Goal: Communication & Community: Answer question/provide support

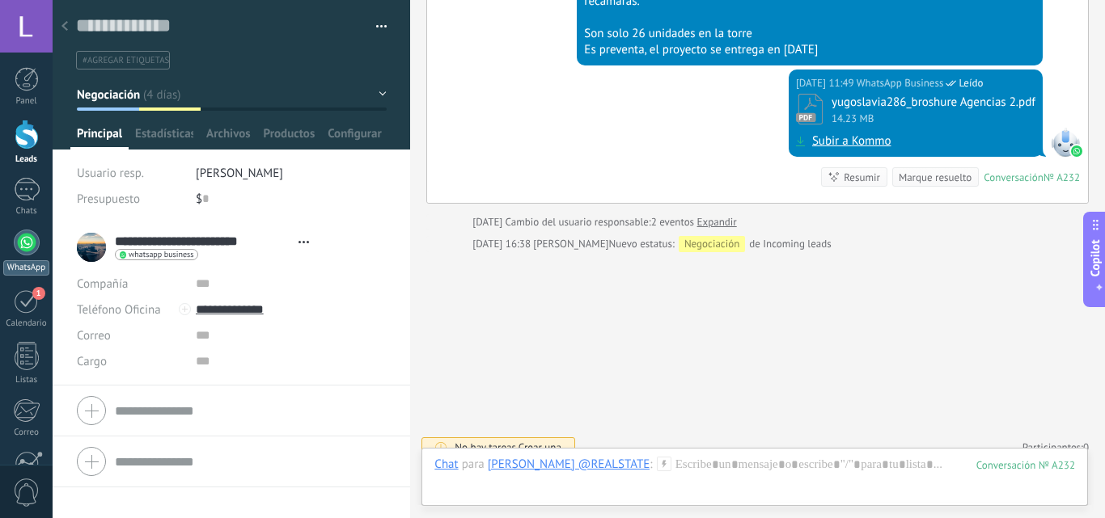
click at [25, 247] on div at bounding box center [27, 243] width 26 height 26
click at [24, 195] on div at bounding box center [27, 189] width 26 height 23
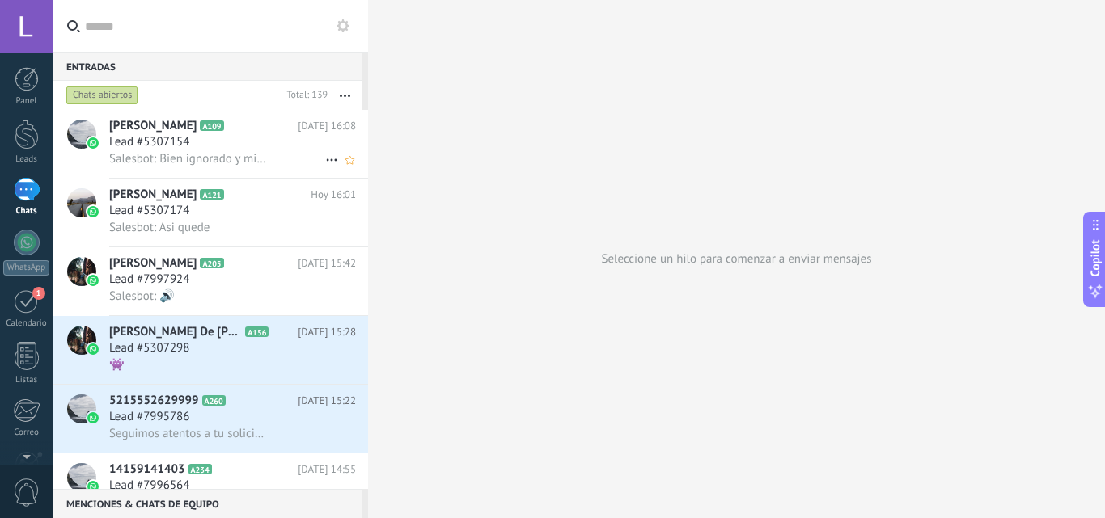
click at [214, 160] on span "Salesbot: Bien ignorado y mi [PERSON_NAME] bien gracias" at bounding box center [188, 158] width 158 height 15
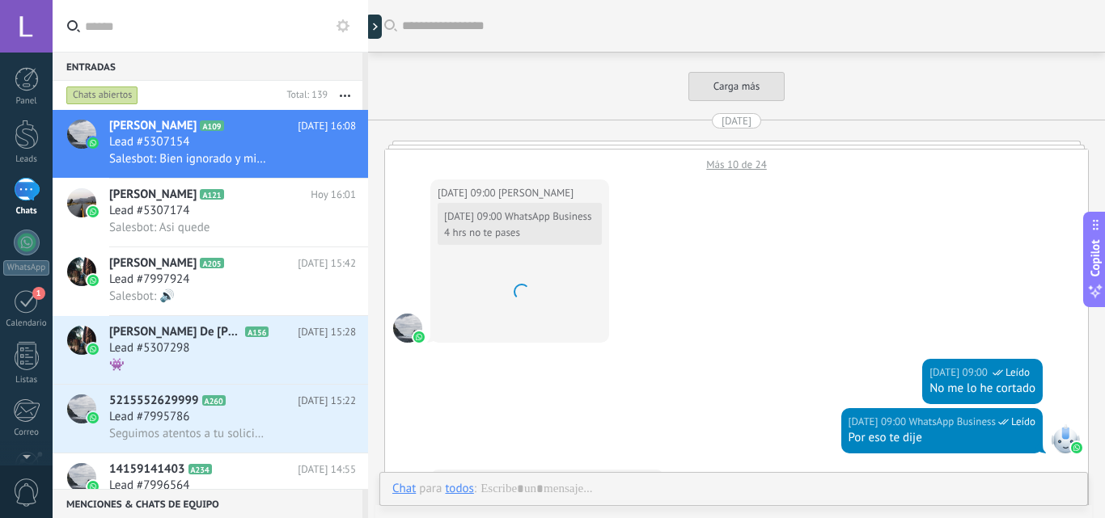
scroll to position [2291, 0]
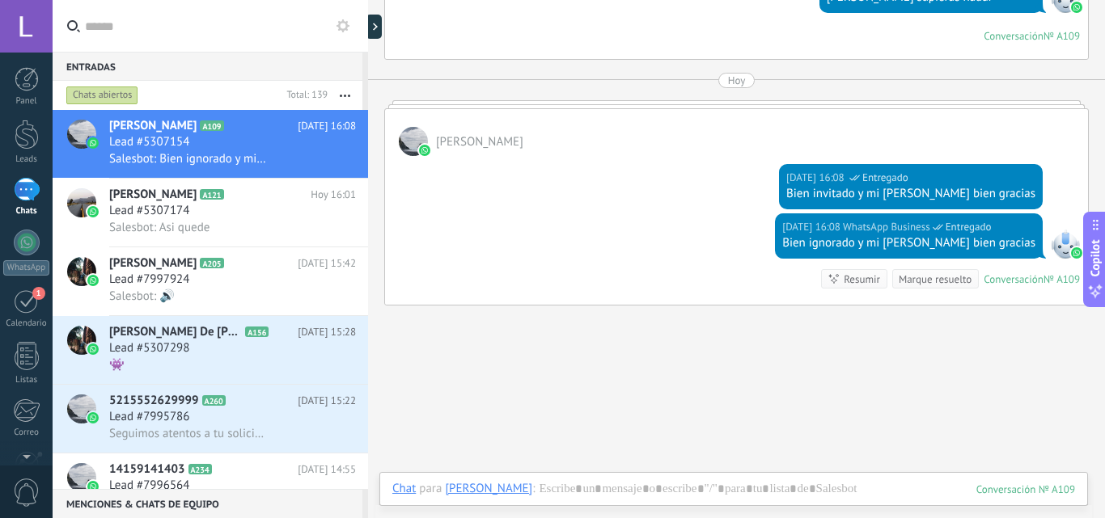
click at [981, 190] on div "Bien invitado y mi [PERSON_NAME] bien gracias" at bounding box center [910, 194] width 249 height 16
drag, startPoint x: 981, startPoint y: 190, endPoint x: 1059, endPoint y: 180, distance: 79.0
click at [1059, 180] on div "[DATE] 16:08 WhatsApp Business Entregado Bien invitado y mi [PERSON_NAME] bien …" at bounding box center [736, 184] width 703 height 57
click at [1012, 183] on div "[DATE] 16:08 WhatsApp Business Entregado" at bounding box center [910, 178] width 249 height 16
drag, startPoint x: 1010, startPoint y: 184, endPoint x: 1059, endPoint y: 186, distance: 48.6
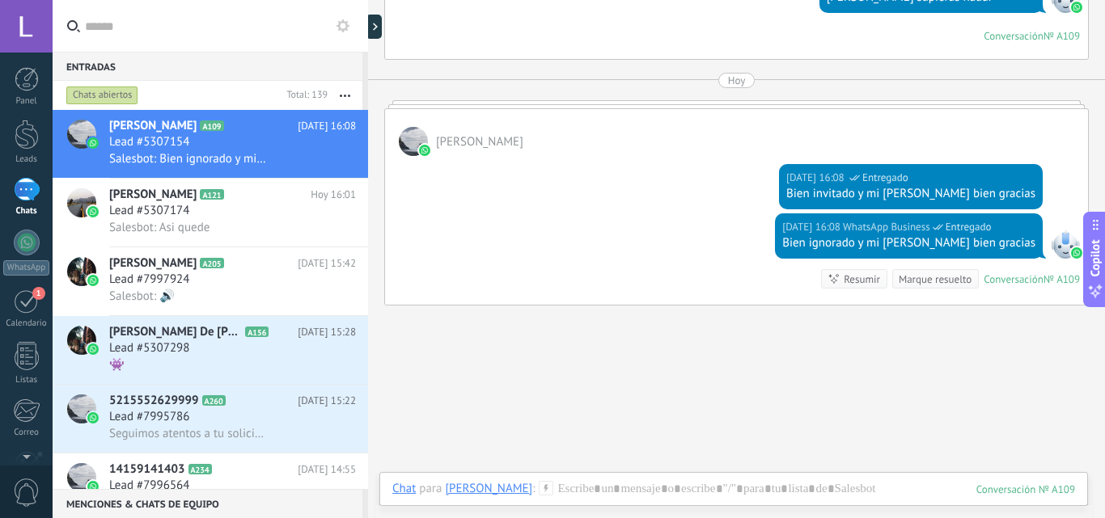
click at [1059, 186] on div "[DATE] 16:08 WhatsApp Business Entregado Bien invitado y mi [PERSON_NAME] bien …" at bounding box center [736, 184] width 703 height 57
click at [979, 188] on div "Bien invitado y mi [PERSON_NAME] bien gracias" at bounding box center [910, 194] width 249 height 16
click at [974, 196] on div "Bien invitado y mi [PERSON_NAME] bien gracias" at bounding box center [910, 194] width 249 height 16
click at [839, 193] on div "Bien invitado y mi [PERSON_NAME] bien gracias" at bounding box center [910, 194] width 249 height 16
click at [899, 189] on div "Bien invitado y mi [PERSON_NAME] bien gracias" at bounding box center [910, 194] width 249 height 16
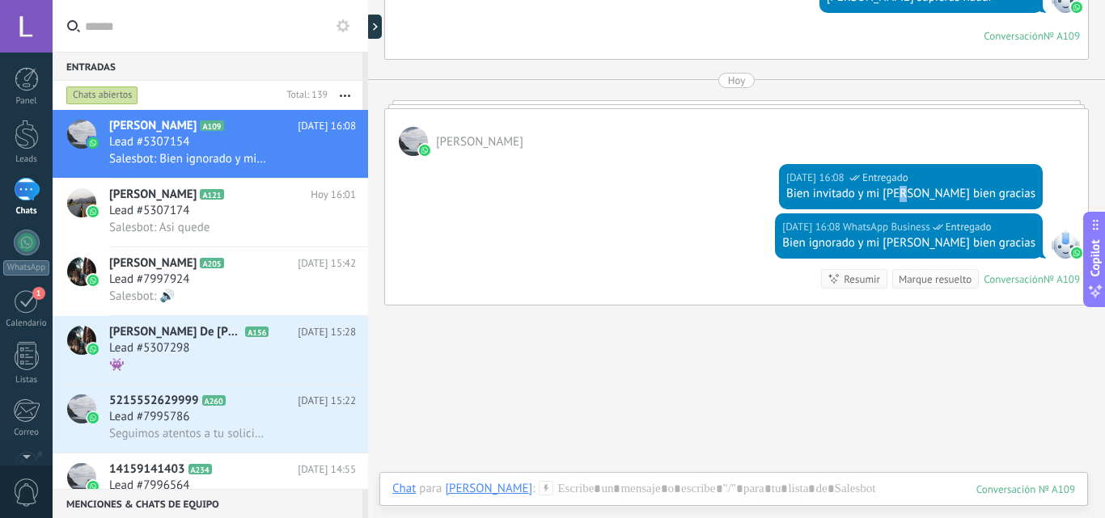
click at [899, 189] on div "Bien invitado y mi [PERSON_NAME] bien gracias" at bounding box center [910, 194] width 249 height 16
click at [903, 188] on div "Bien invitado y mi [PERSON_NAME] bien gracias" at bounding box center [910, 194] width 249 height 16
click at [906, 188] on div "Bien invitado y mi [PERSON_NAME] bien gracias" at bounding box center [910, 194] width 249 height 16
click at [906, 190] on div "Bien invitado y mi [PERSON_NAME] bien gracias" at bounding box center [910, 194] width 249 height 16
click at [980, 236] on div "Bien ignorado y mi [PERSON_NAME] bien gracias" at bounding box center [908, 243] width 253 height 16
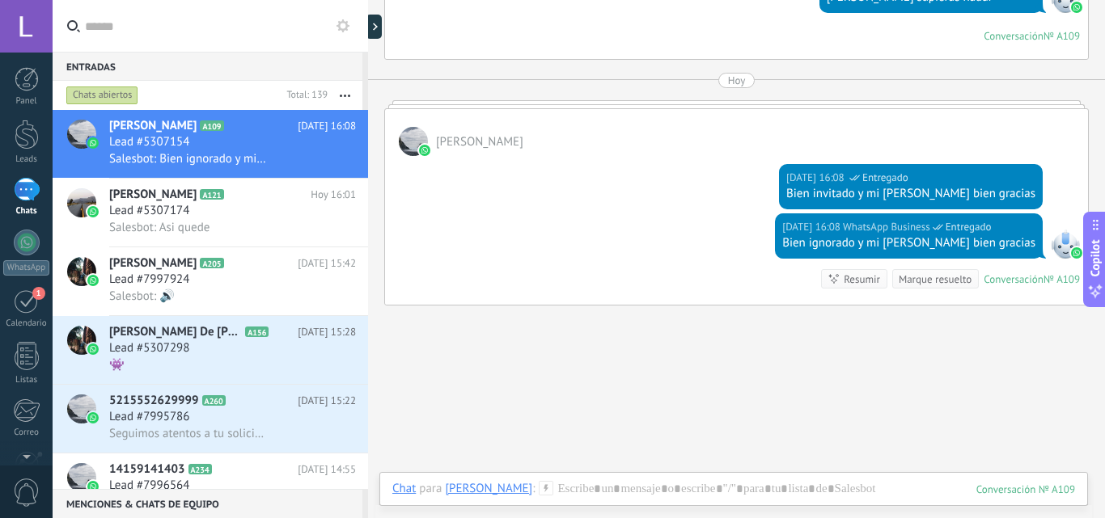
click at [980, 177] on div "[DATE] 16:08 WhatsApp Business Entregado" at bounding box center [910, 178] width 249 height 16
click at [1002, 175] on div "[DATE] 16:08 WhatsApp Business Entregado" at bounding box center [910, 178] width 249 height 16
drag, startPoint x: 1006, startPoint y: 176, endPoint x: 1026, endPoint y: 188, distance: 23.6
click at [1026, 188] on div "Bien invitado y mi [PERSON_NAME] bien gracias" at bounding box center [910, 194] width 249 height 16
click at [1041, 187] on div "[DATE] 16:08 WhatsApp Business Entregado Bien invitado y mi [PERSON_NAME] bien …" at bounding box center [736, 184] width 703 height 57
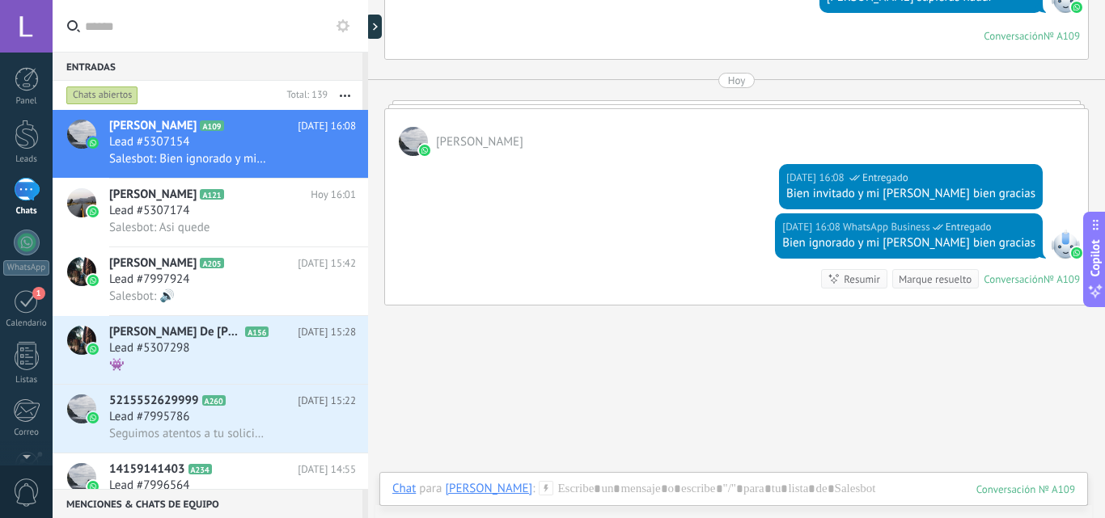
click at [1022, 187] on div "Bien invitado y mi [PERSON_NAME] bien gracias" at bounding box center [910, 194] width 249 height 16
click at [377, 39] on div at bounding box center [378, 27] width 24 height 24
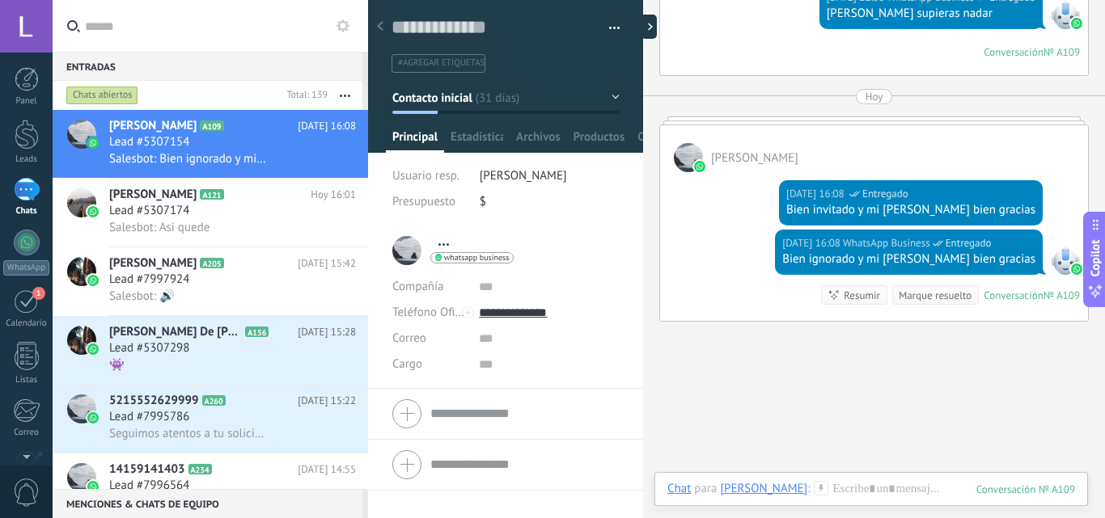
type textarea "**********"
click at [648, 27] on div at bounding box center [644, 27] width 24 height 24
